Goal: Task Accomplishment & Management: Manage account settings

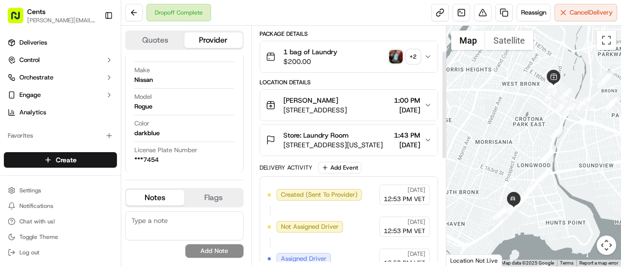
scroll to position [56, 0]
click at [426, 102] on icon "button" at bounding box center [428, 106] width 8 height 8
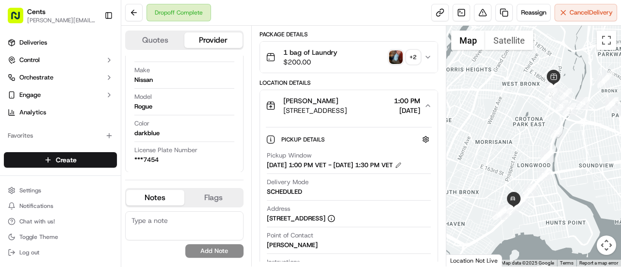
click at [426, 102] on icon "button" at bounding box center [428, 106] width 8 height 8
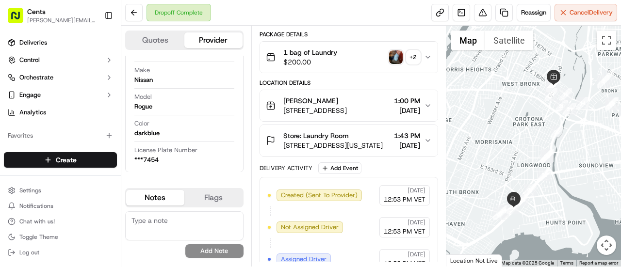
click at [430, 105] on icon "button" at bounding box center [428, 106] width 4 height 2
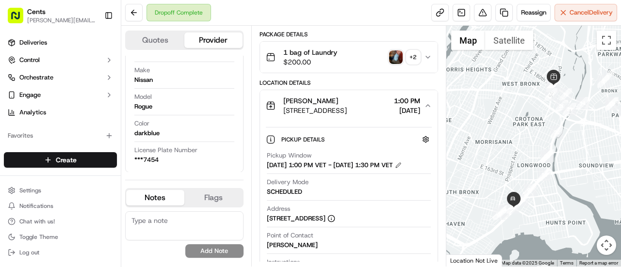
click at [430, 103] on icon "button" at bounding box center [428, 106] width 8 height 8
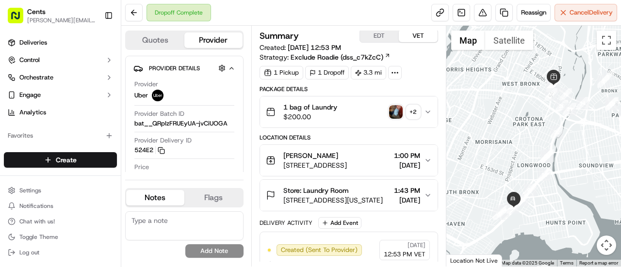
scroll to position [0, 0]
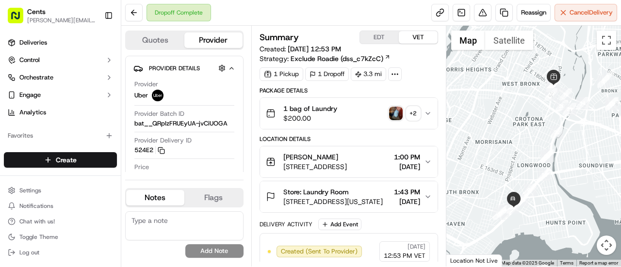
click at [387, 59] on icon at bounding box center [387, 57] width 6 height 6
click at [480, 13] on button at bounding box center [482, 12] width 17 height 17
click at [394, 78] on div at bounding box center [395, 74] width 14 height 14
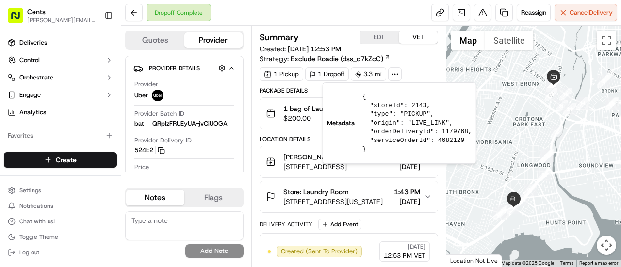
click at [394, 78] on div at bounding box center [395, 74] width 14 height 14
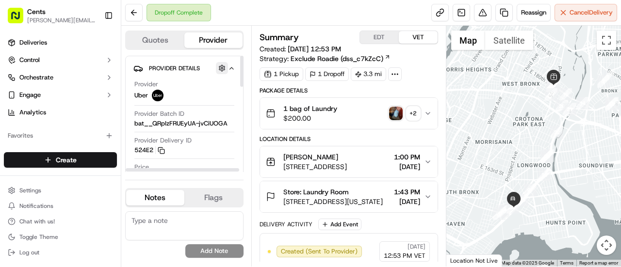
click at [218, 68] on button "button" at bounding box center [222, 68] width 12 height 12
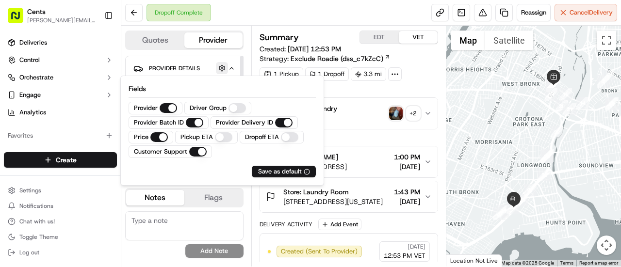
click at [218, 68] on button "button" at bounding box center [222, 68] width 12 height 12
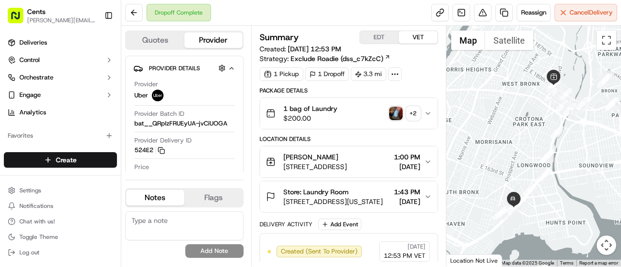
click at [367, 32] on button "EDT" at bounding box center [379, 37] width 39 height 13
click at [413, 37] on button "VET" at bounding box center [418, 37] width 39 height 13
click at [379, 36] on button "EDT" at bounding box center [379, 37] width 39 height 13
